Goal: Transaction & Acquisition: Purchase product/service

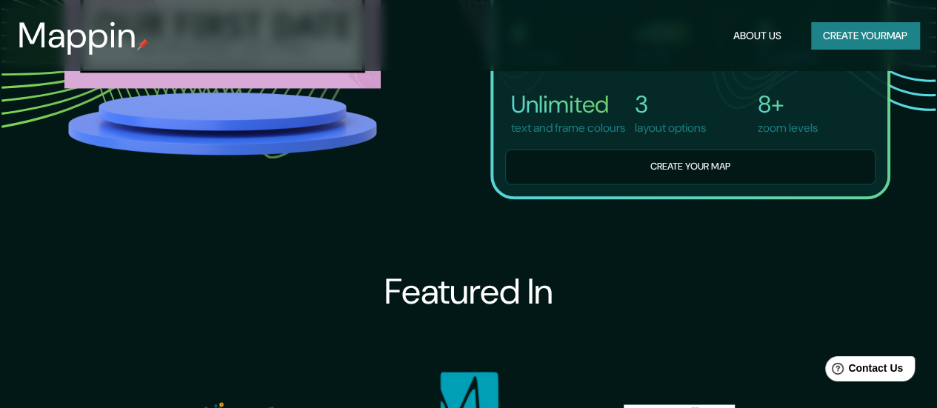
scroll to position [1183, 0]
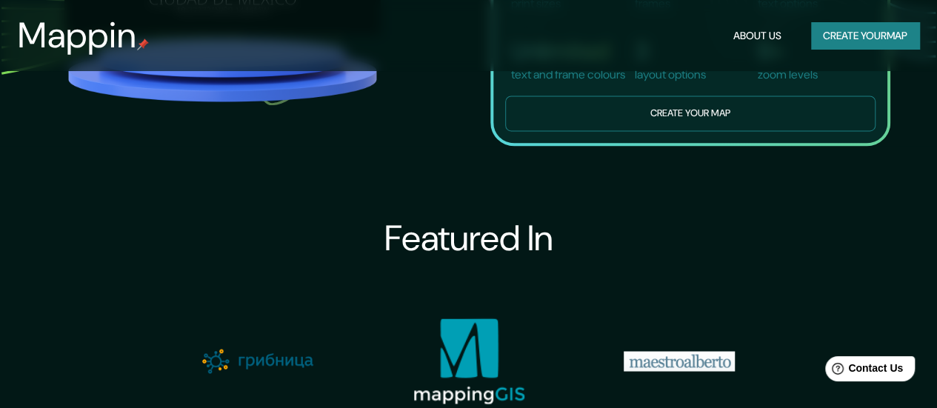
click at [710, 127] on button "Create your map" at bounding box center [690, 114] width 370 height 36
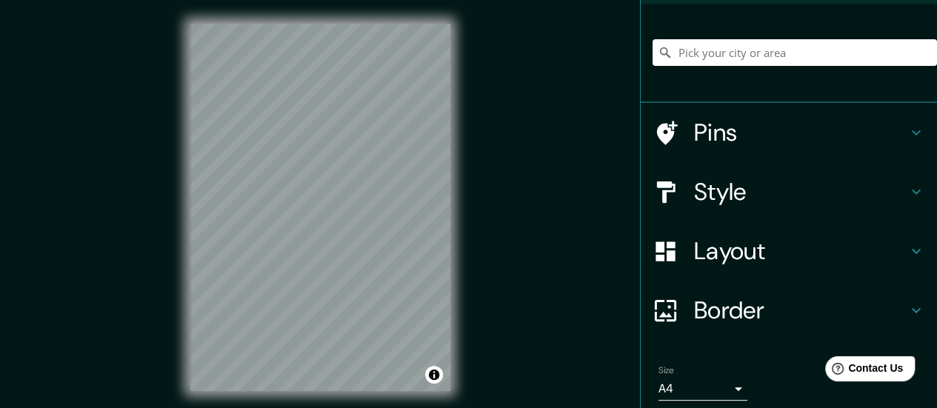
scroll to position [148, 0]
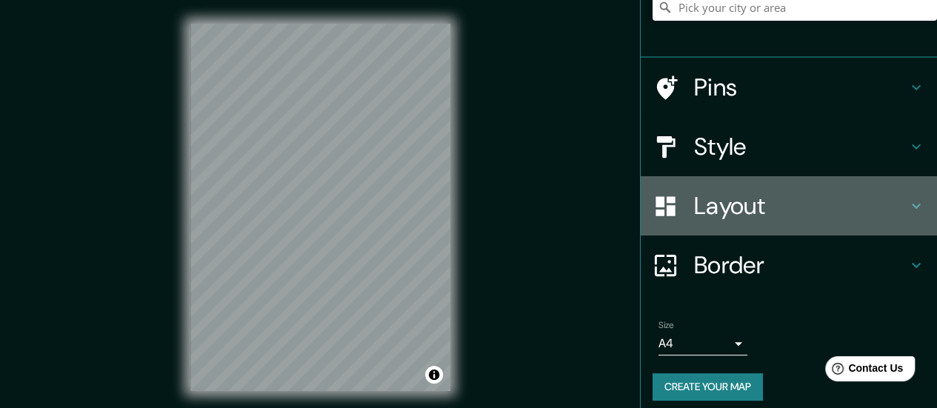
click at [887, 205] on h4 "Layout" at bounding box center [800, 206] width 213 height 30
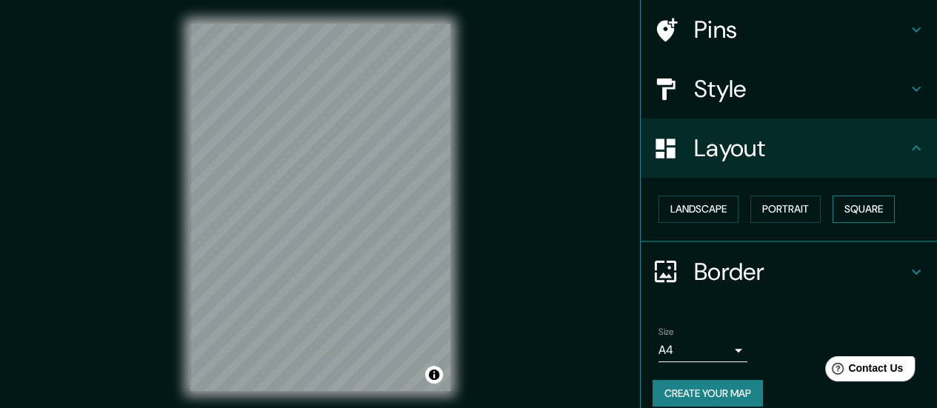
scroll to position [123, 0]
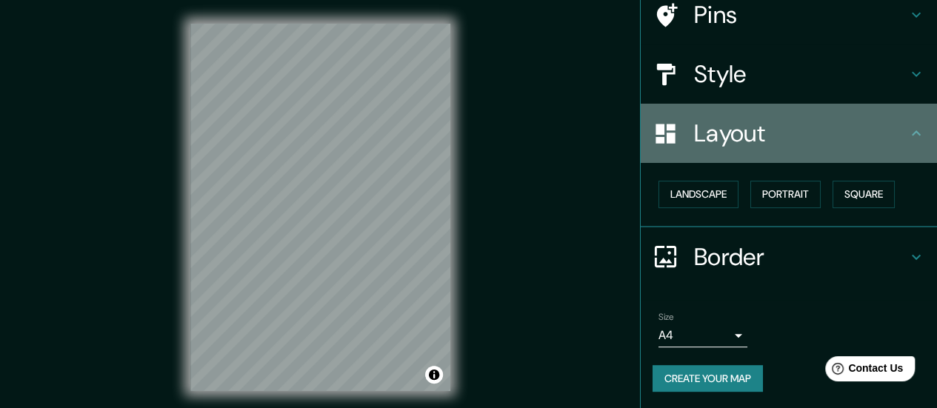
click at [892, 131] on h4 "Layout" at bounding box center [800, 133] width 213 height 30
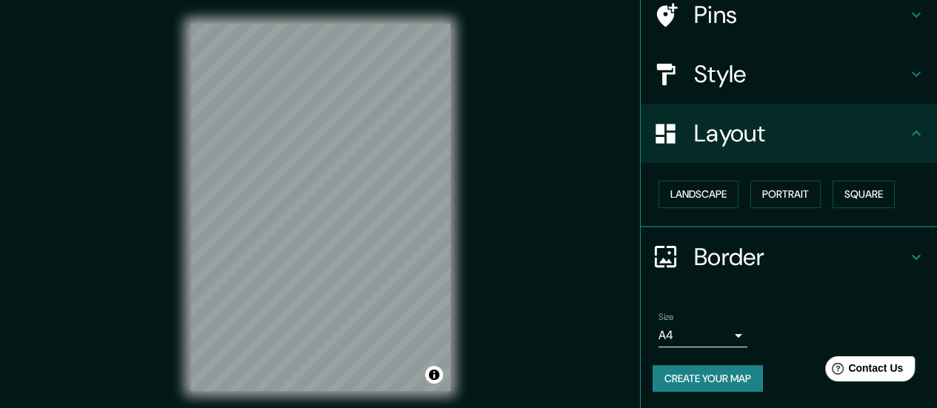
click at [895, 252] on h4 "Border" at bounding box center [800, 257] width 213 height 30
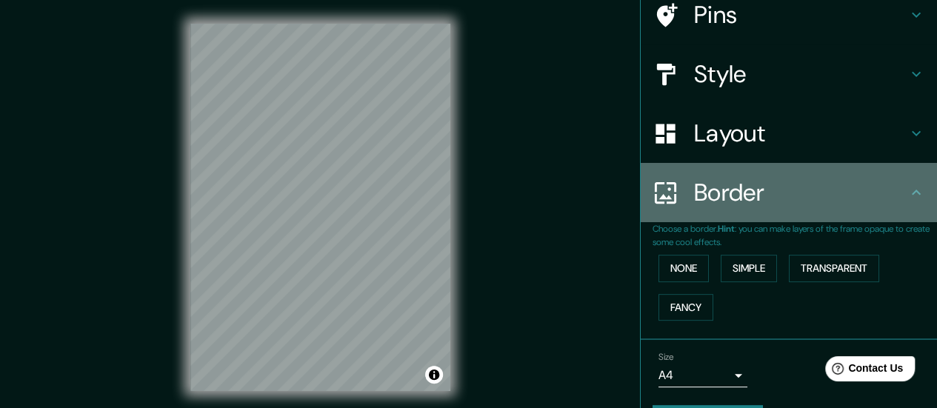
click at [907, 192] on icon at bounding box center [916, 193] width 18 height 18
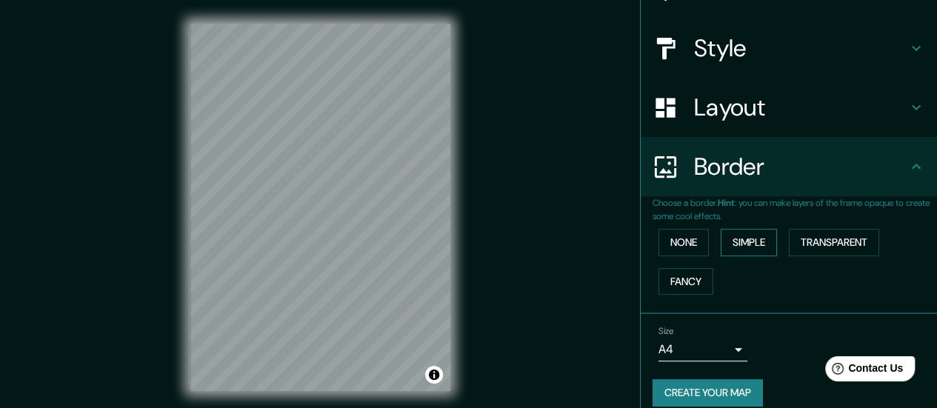
scroll to position [163, 0]
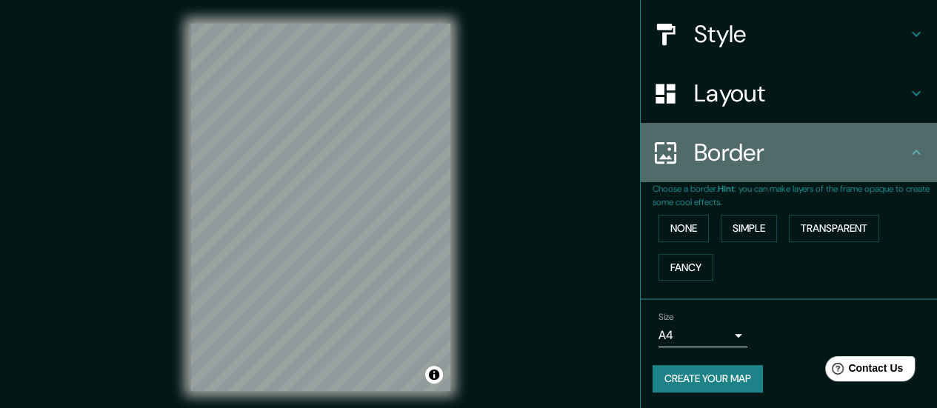
click at [900, 141] on div "Border" at bounding box center [789, 152] width 296 height 59
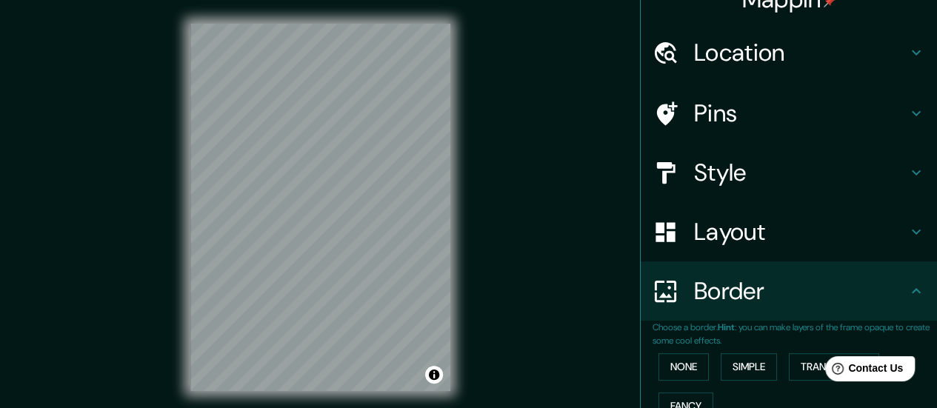
scroll to position [15, 0]
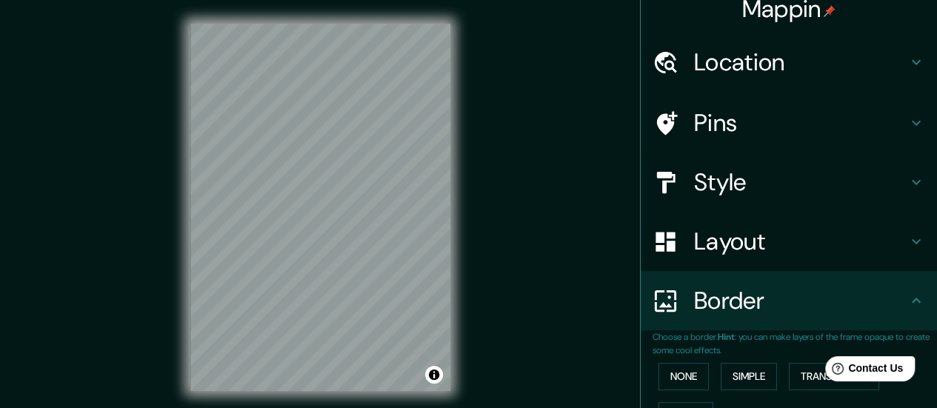
click at [912, 181] on icon at bounding box center [916, 182] width 18 height 18
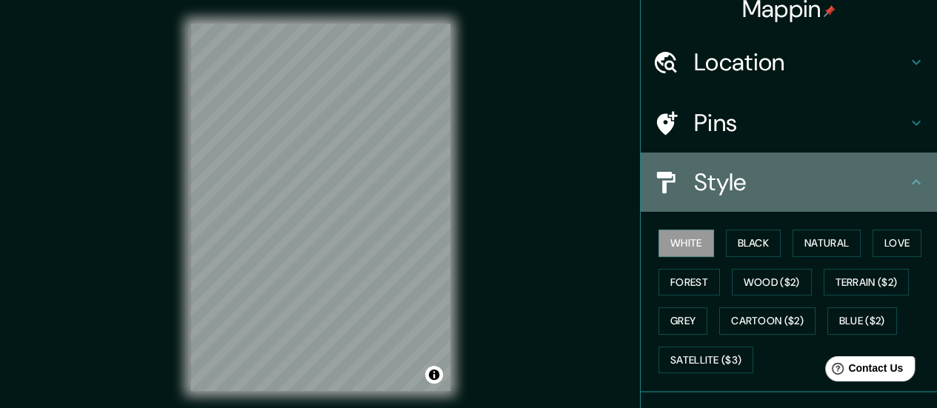
click at [912, 178] on icon at bounding box center [916, 182] width 18 height 18
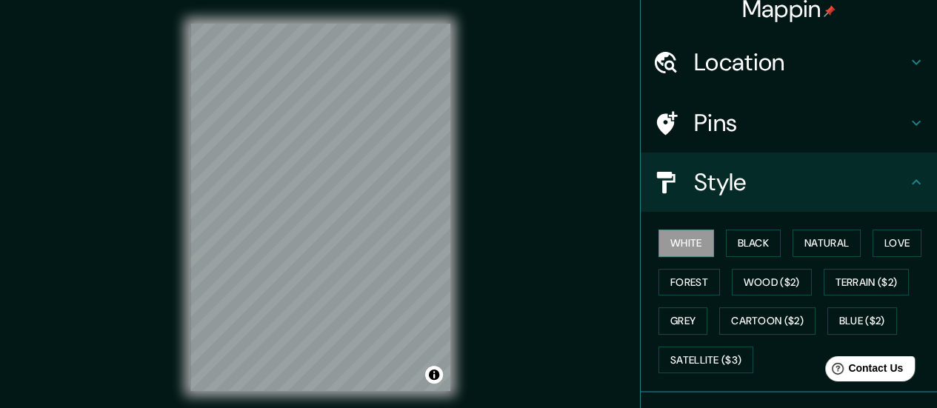
click at [907, 130] on icon at bounding box center [916, 123] width 18 height 18
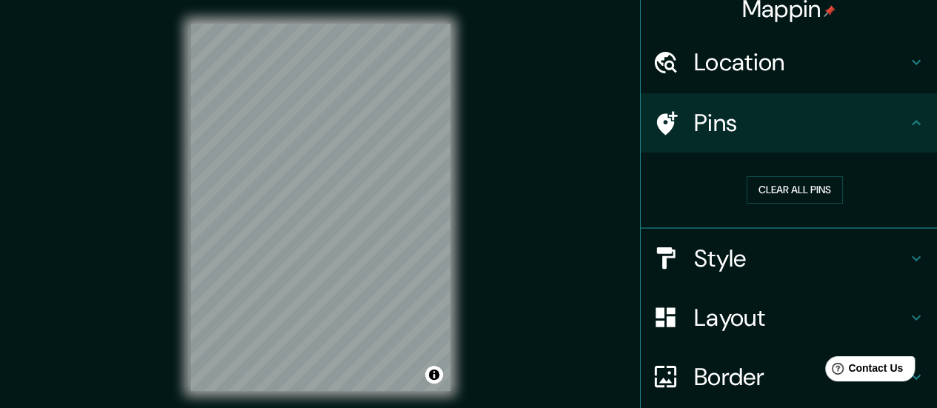
click at [907, 130] on icon at bounding box center [916, 123] width 18 height 18
click at [908, 55] on icon at bounding box center [916, 62] width 18 height 18
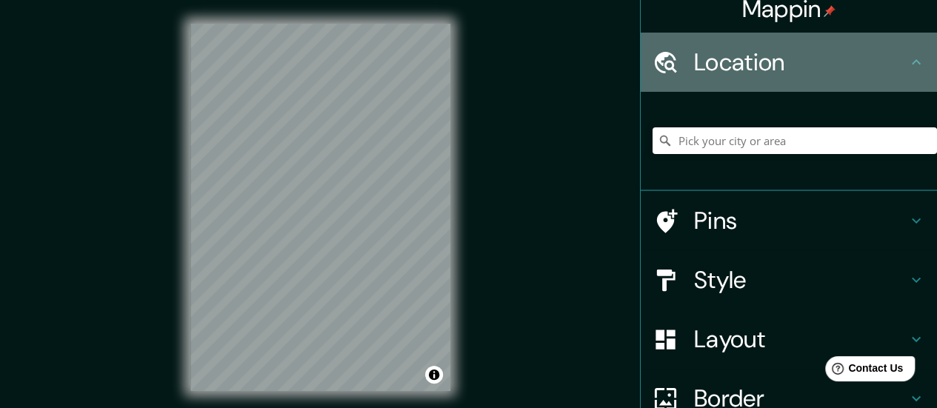
click at [908, 55] on icon at bounding box center [916, 62] width 18 height 18
